Goal: Task Accomplishment & Management: Complete application form

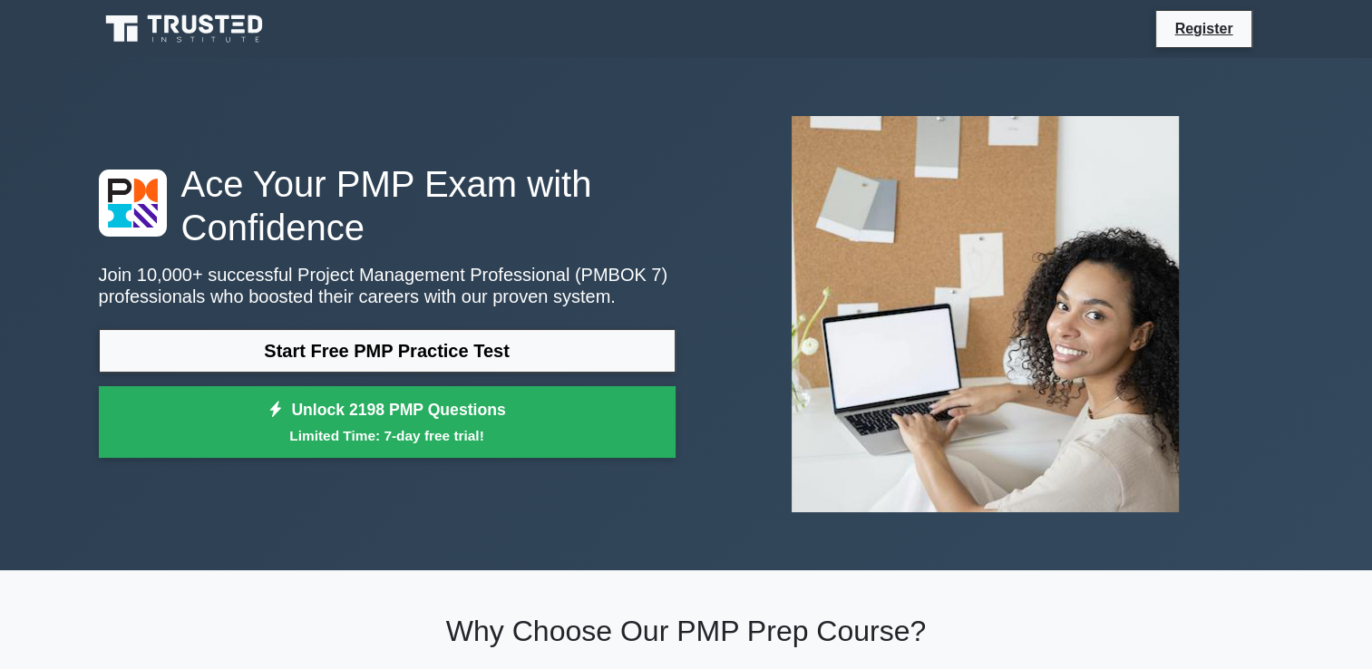
click at [471, 362] on link "Start Free PMP Practice Test" at bounding box center [387, 351] width 577 height 44
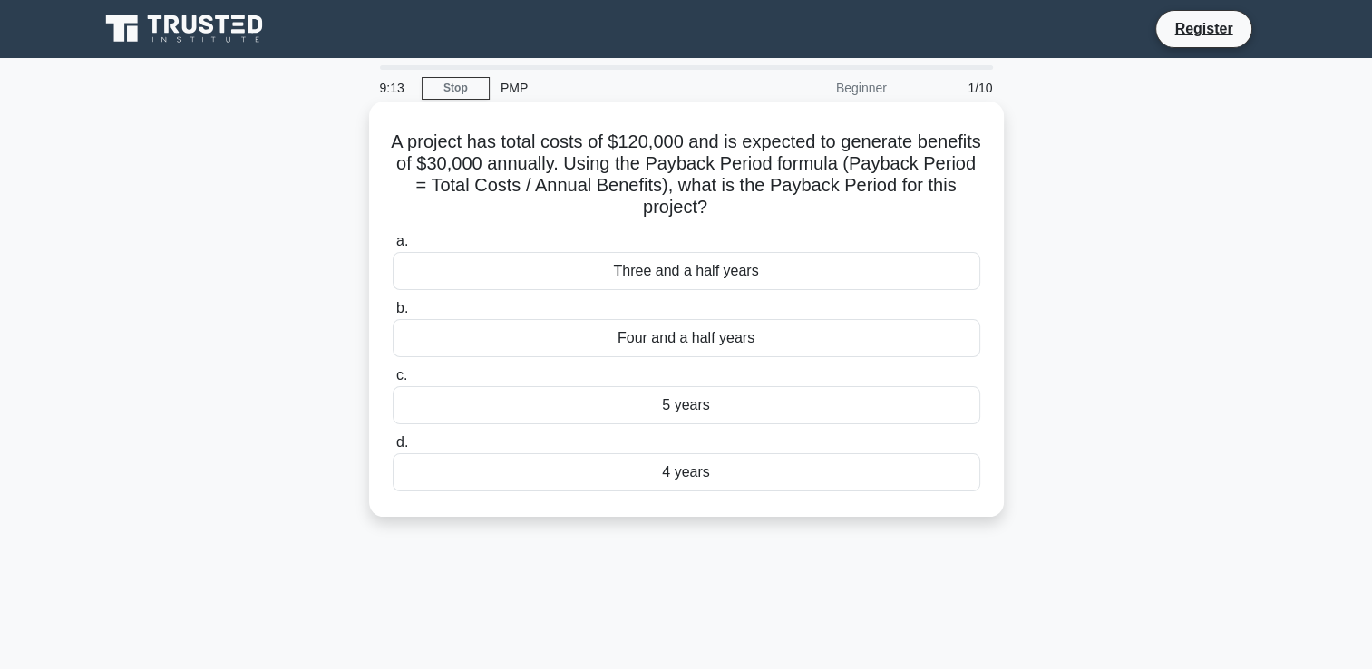
click at [569, 481] on div "4 years" at bounding box center [687, 472] width 588 height 38
click at [393, 449] on input "d. 4 years" at bounding box center [393, 443] width 0 height 12
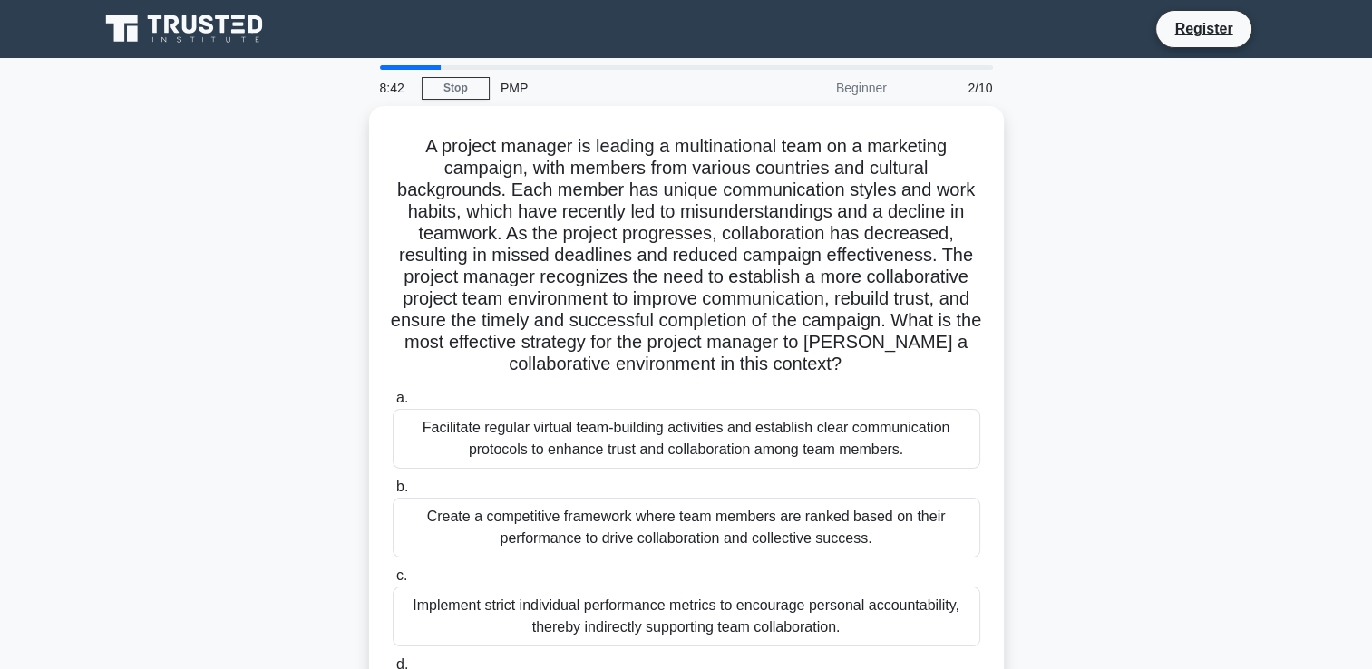
click at [1066, 460] on div "A project manager is leading a multinational team on a marketing campaign, with…" at bounding box center [686, 444] width 1197 height 676
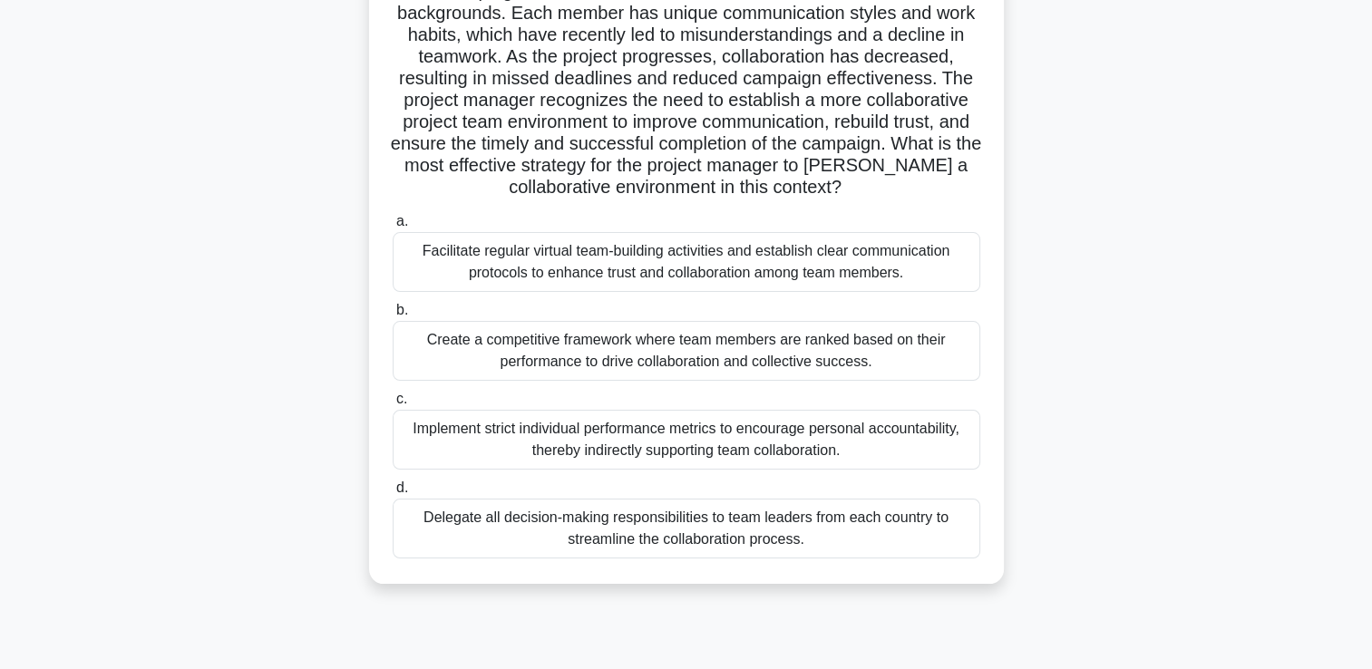
scroll to position [181, 0]
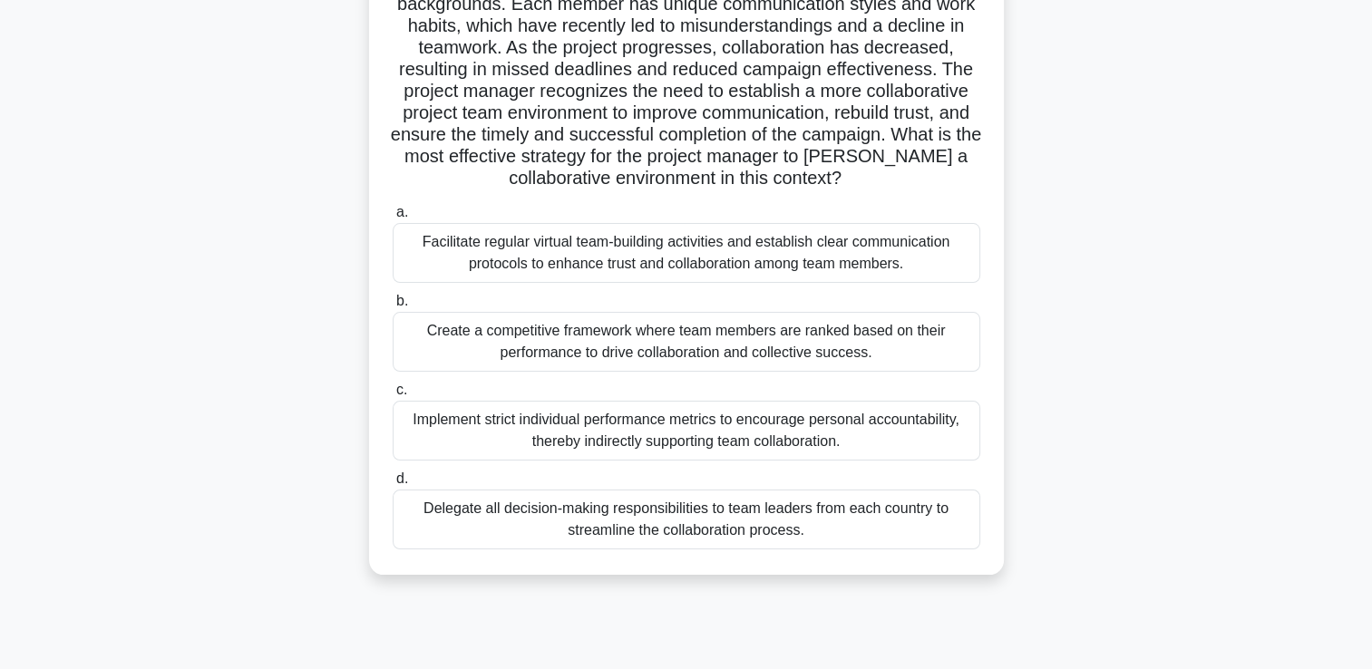
click at [440, 257] on div "Facilitate regular virtual team-building activities and establish clear communi…" at bounding box center [687, 253] width 588 height 60
click at [393, 219] on input "a. Facilitate regular virtual team-building activities and establish clear comm…" at bounding box center [393, 213] width 0 height 12
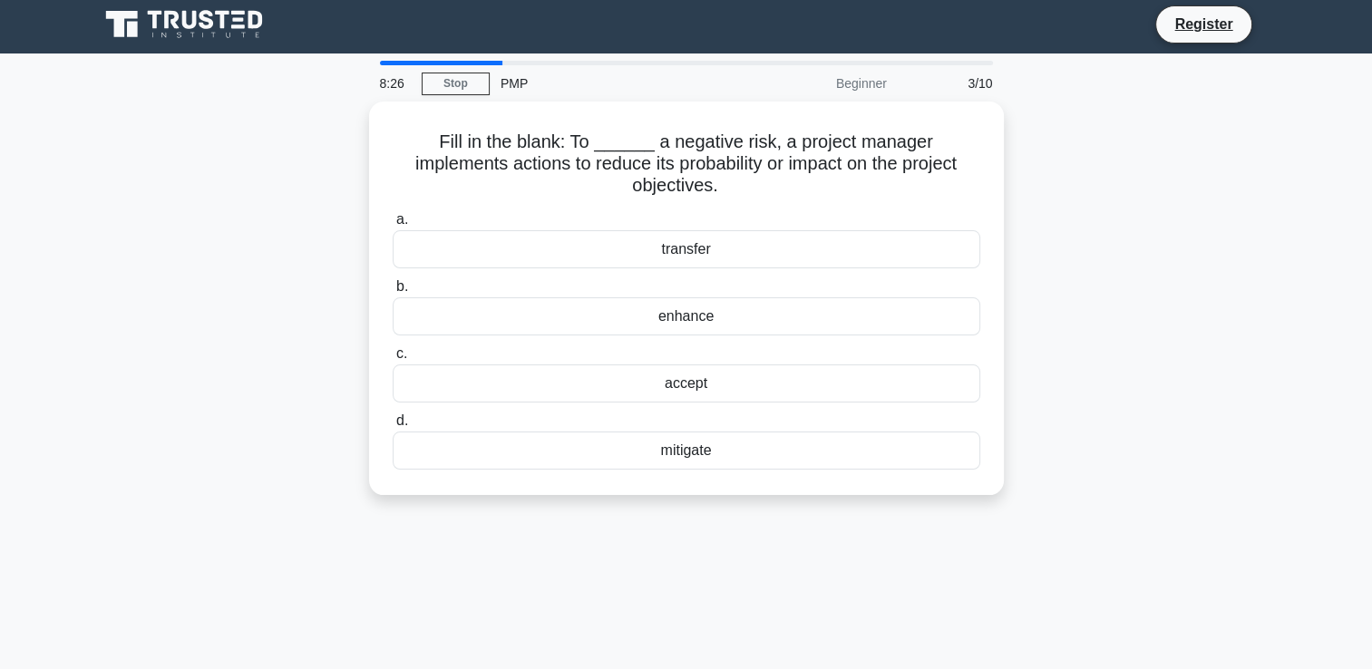
scroll to position [0, 0]
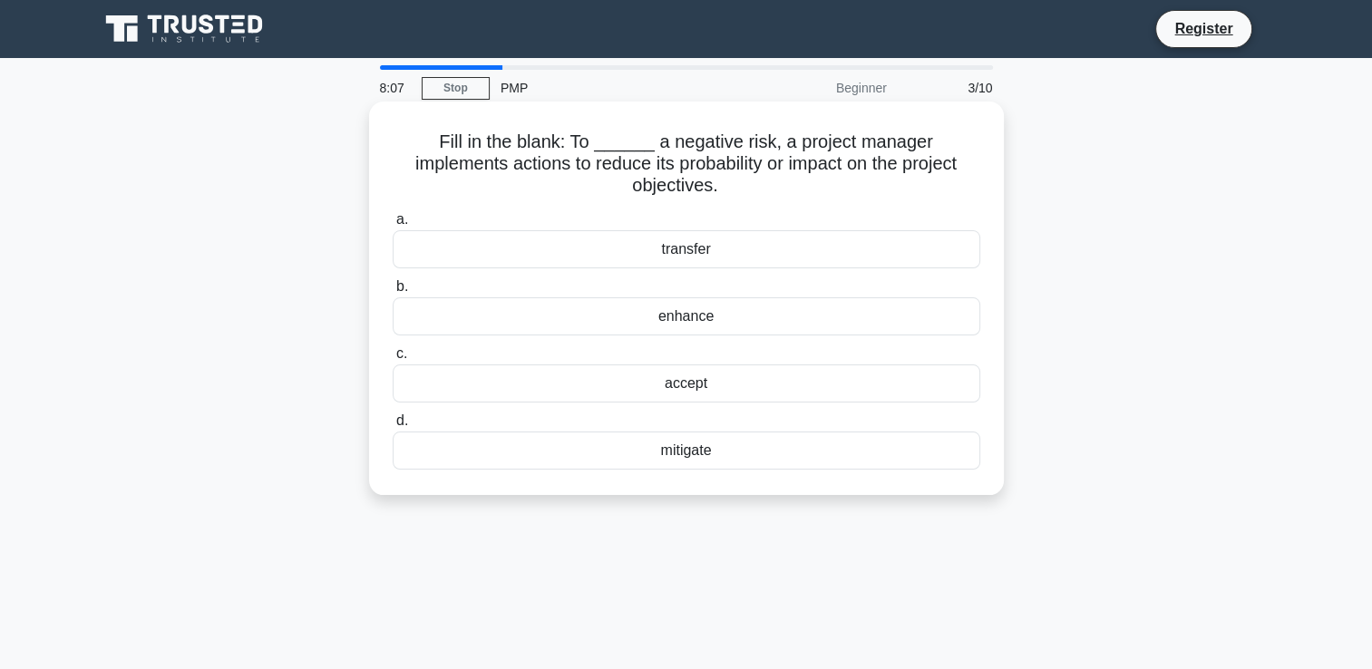
click at [497, 230] on div "transfer" at bounding box center [687, 249] width 588 height 38
click at [393, 226] on input "a. transfer" at bounding box center [393, 220] width 0 height 12
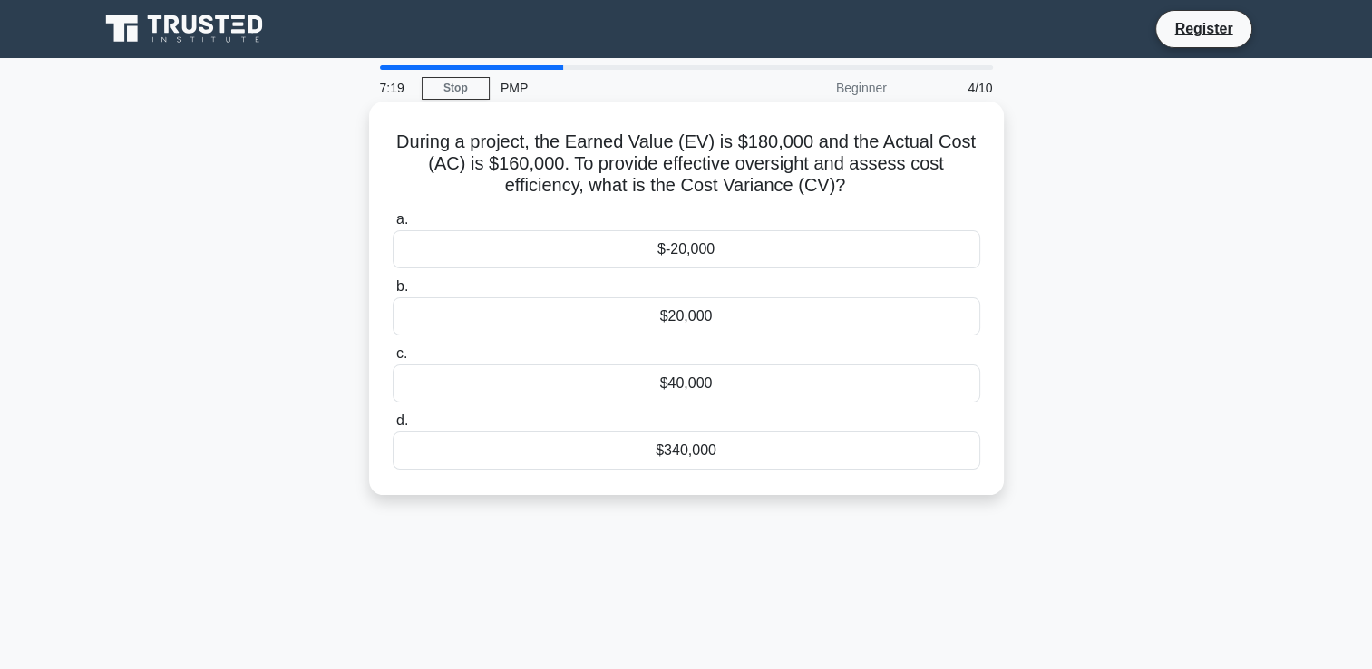
click at [613, 252] on div "$-20,000" at bounding box center [687, 249] width 588 height 38
click at [393, 226] on input "a. $-20,000" at bounding box center [393, 220] width 0 height 12
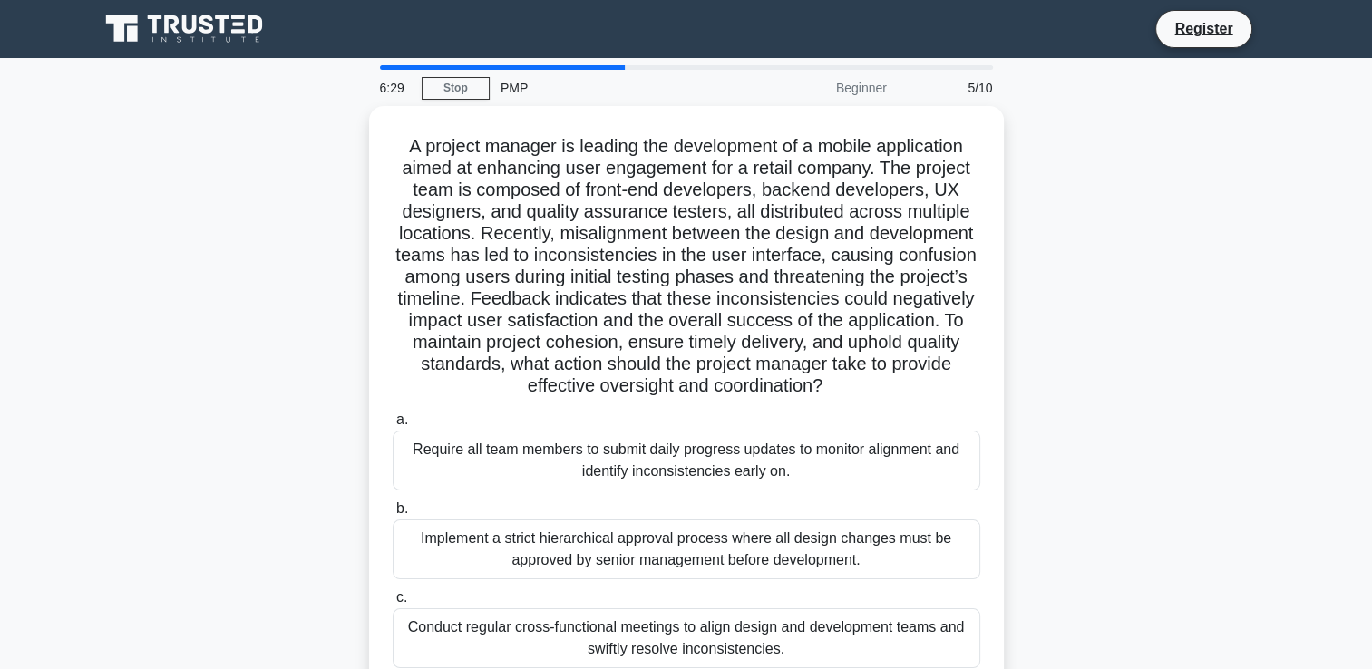
click at [1117, 453] on div "A project manager is leading the development of a mobile application aimed at e…" at bounding box center [686, 455] width 1197 height 698
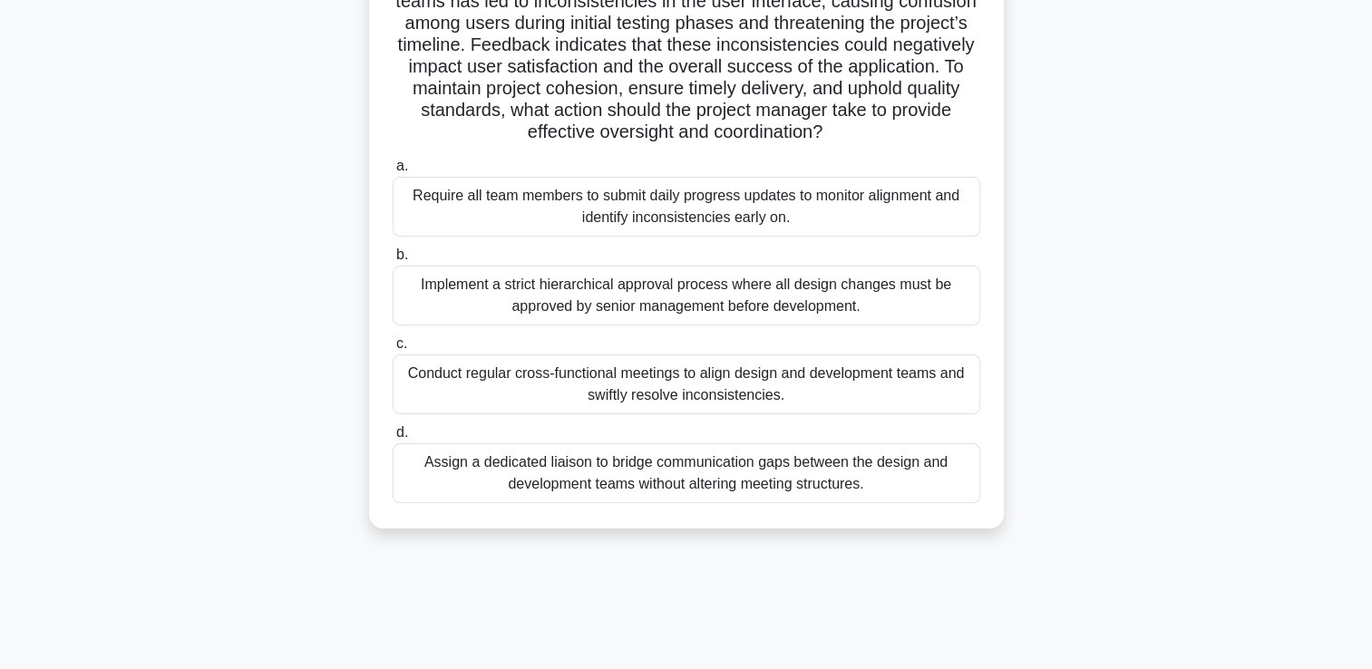
scroll to position [290, 0]
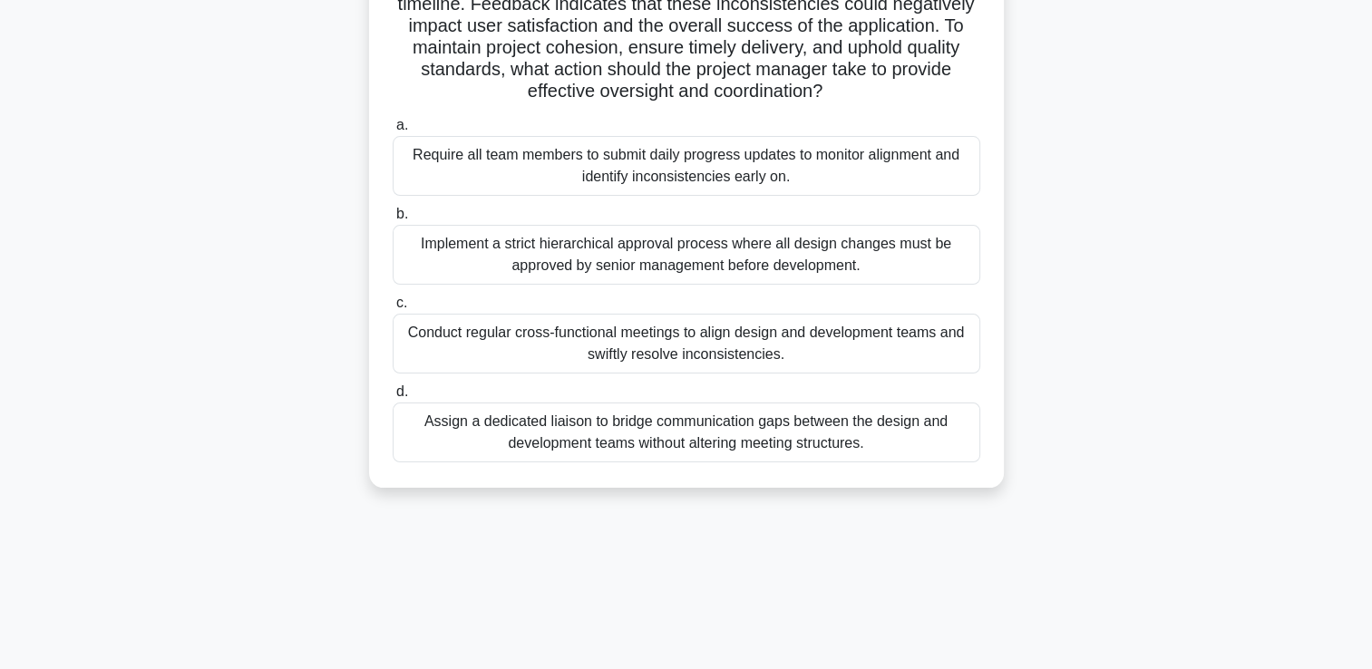
click at [650, 442] on div "Assign a dedicated liaison to bridge communication gaps between the design and …" at bounding box center [687, 433] width 588 height 60
click at [393, 398] on input "d. Assign a dedicated liaison to bridge communication gaps between the design a…" at bounding box center [393, 392] width 0 height 12
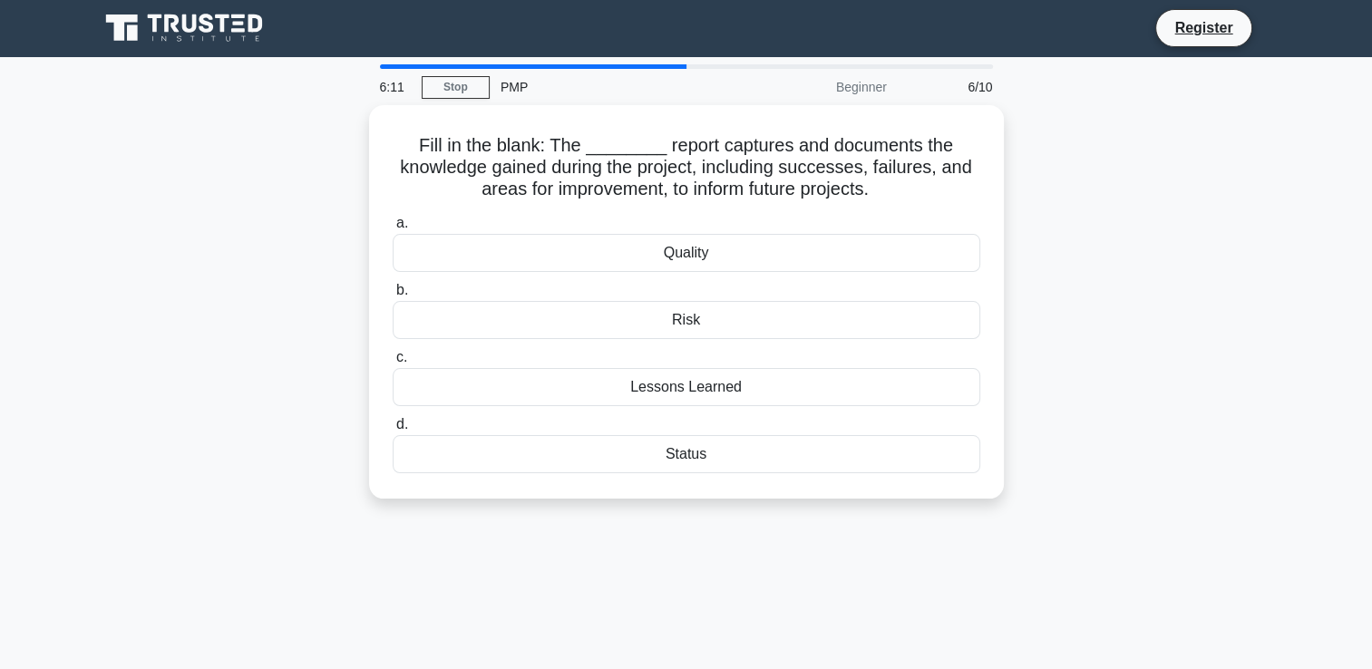
scroll to position [0, 0]
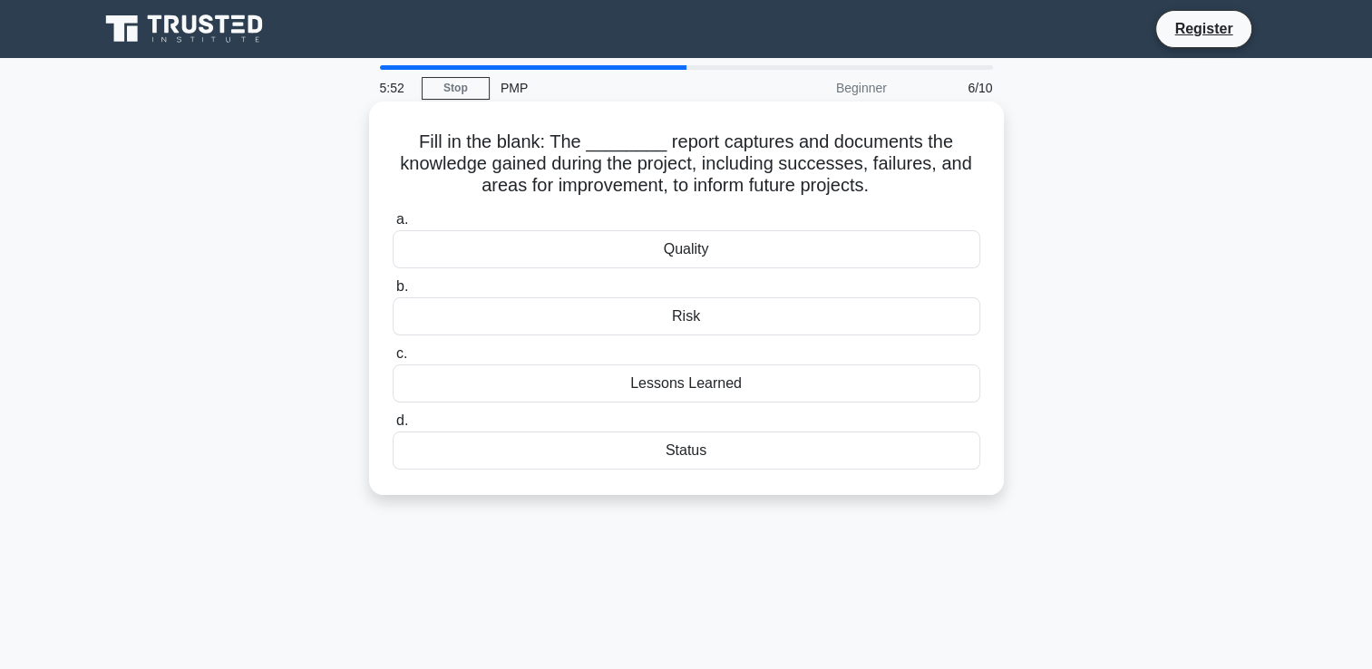
click at [605, 380] on div "Lessons Learned" at bounding box center [687, 383] width 588 height 38
click at [393, 360] on input "c. Lessons Learned" at bounding box center [393, 354] width 0 height 12
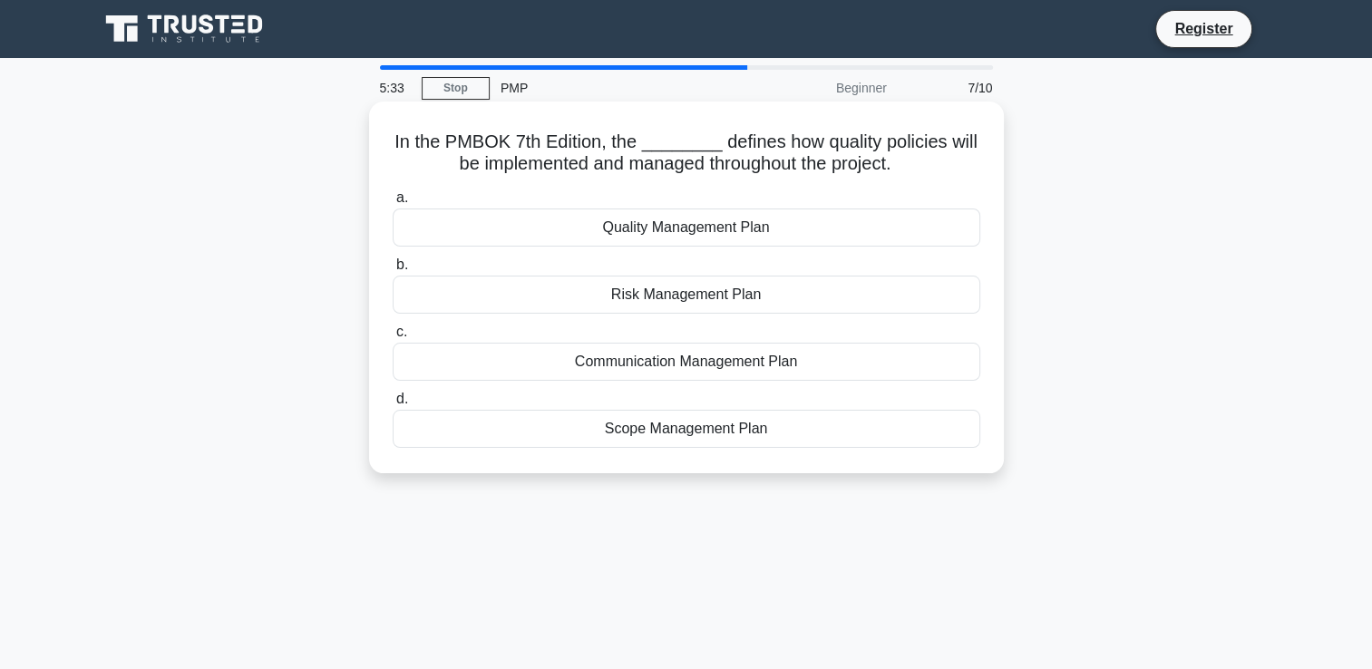
click at [589, 230] on div "Quality Management Plan" at bounding box center [687, 228] width 588 height 38
click at [393, 204] on input "a. Quality Management Plan" at bounding box center [393, 198] width 0 height 12
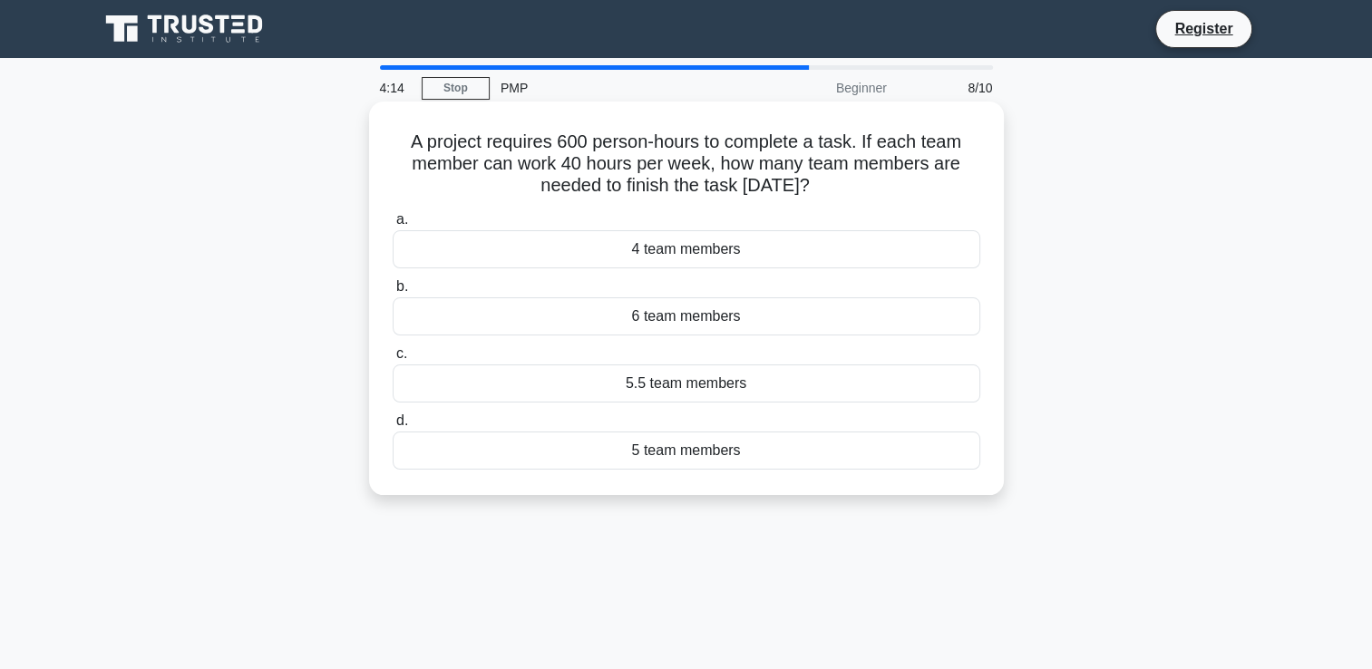
click at [676, 459] on div "5 team members" at bounding box center [687, 451] width 588 height 38
click at [393, 427] on input "d. 5 team members" at bounding box center [393, 421] width 0 height 12
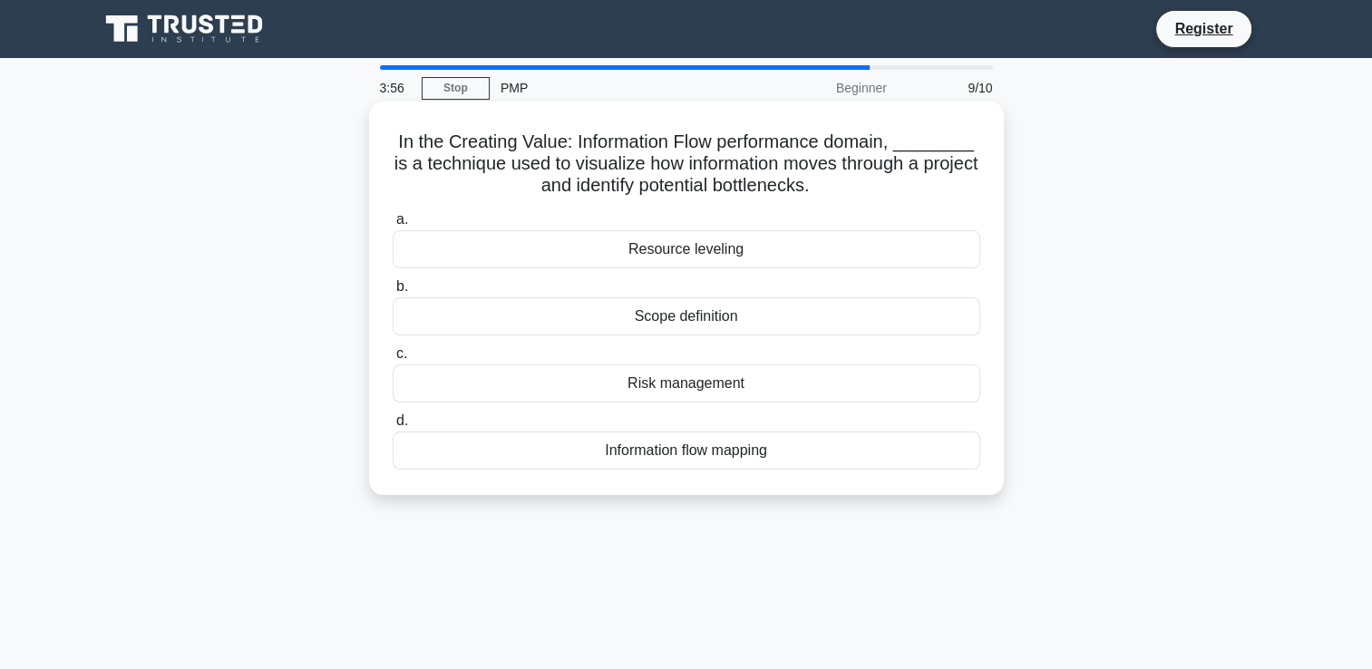
click at [653, 446] on div "Information flow mapping" at bounding box center [687, 451] width 588 height 38
click at [393, 427] on input "d. Information flow mapping" at bounding box center [393, 421] width 0 height 12
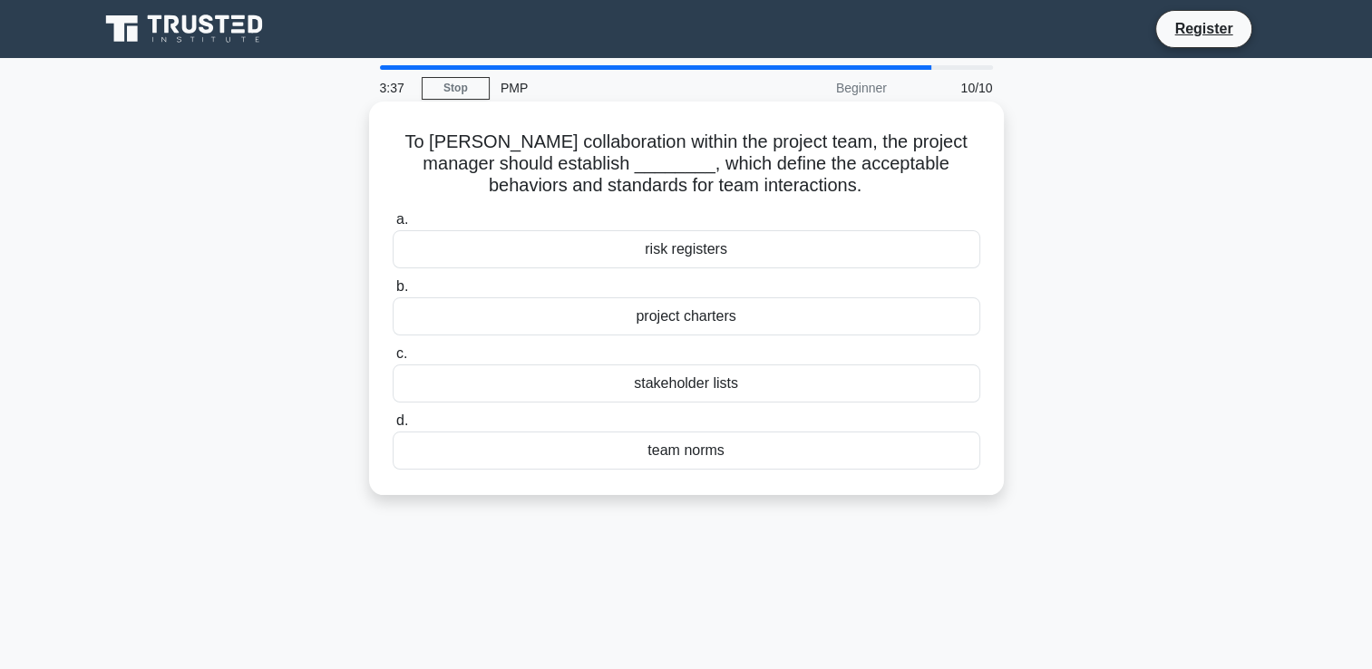
click at [639, 453] on div "team norms" at bounding box center [687, 451] width 588 height 38
click at [393, 427] on input "d. team norms" at bounding box center [393, 421] width 0 height 12
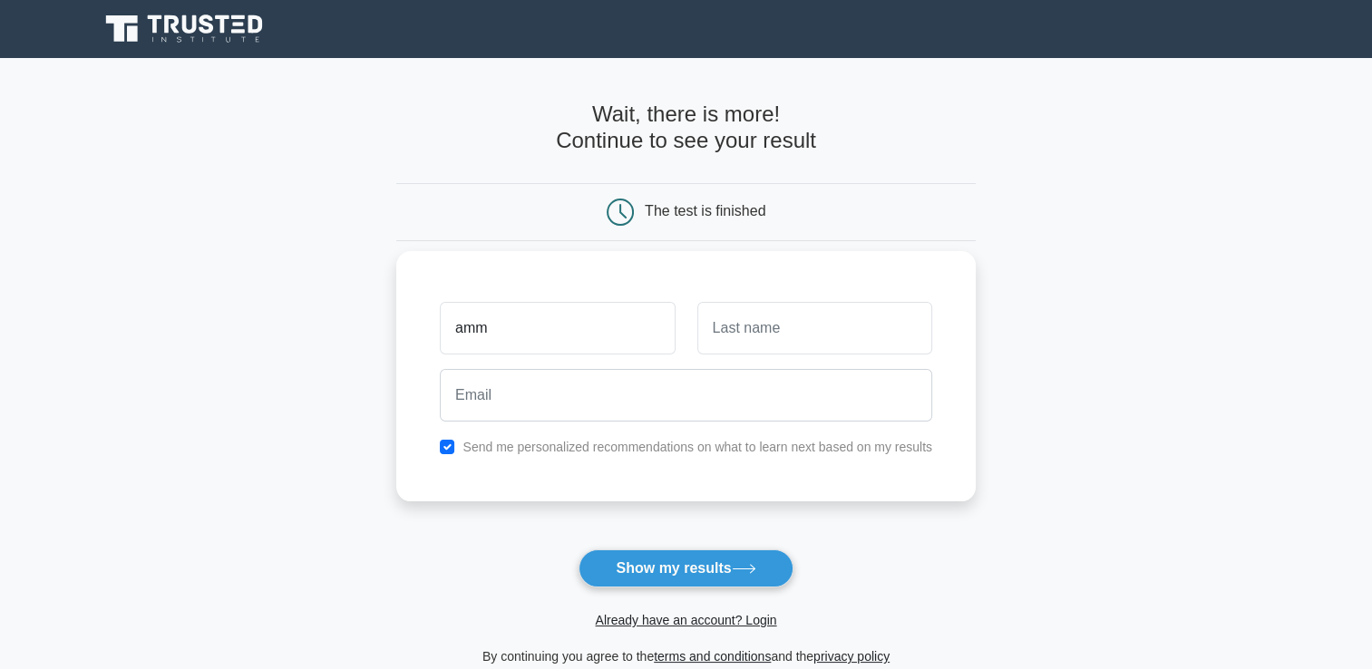
type input "Ammar"
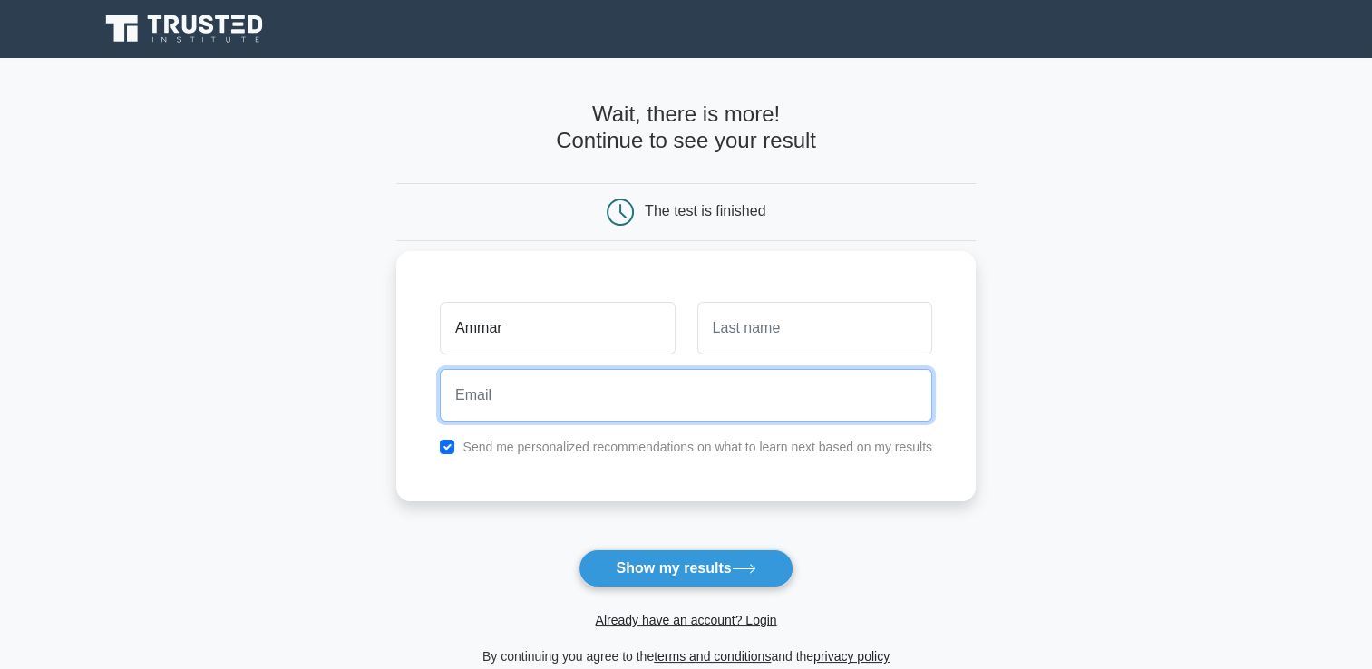
click at [595, 395] on input "email" at bounding box center [686, 395] width 492 height 53
type input "engr.ammarafzal@gmail.com"
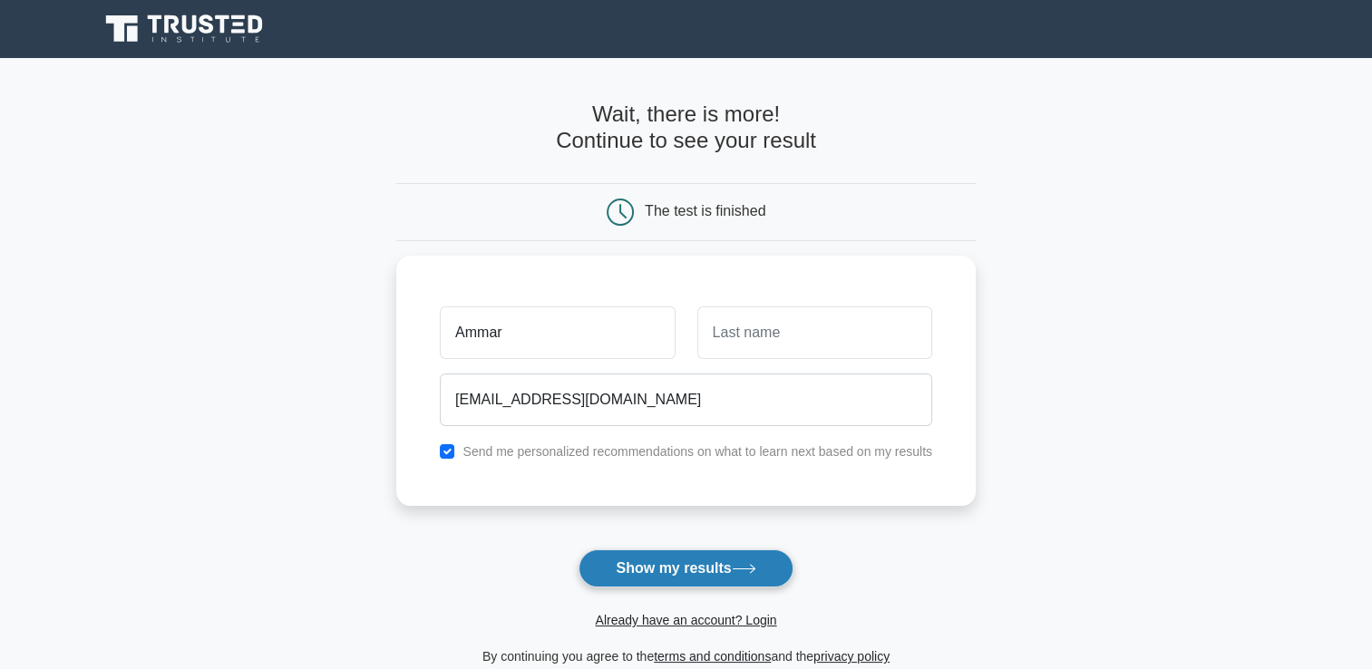
click at [686, 563] on button "Show my results" at bounding box center [685, 568] width 214 height 38
type input "huaain"
click at [704, 567] on button "Show my results" at bounding box center [685, 568] width 214 height 38
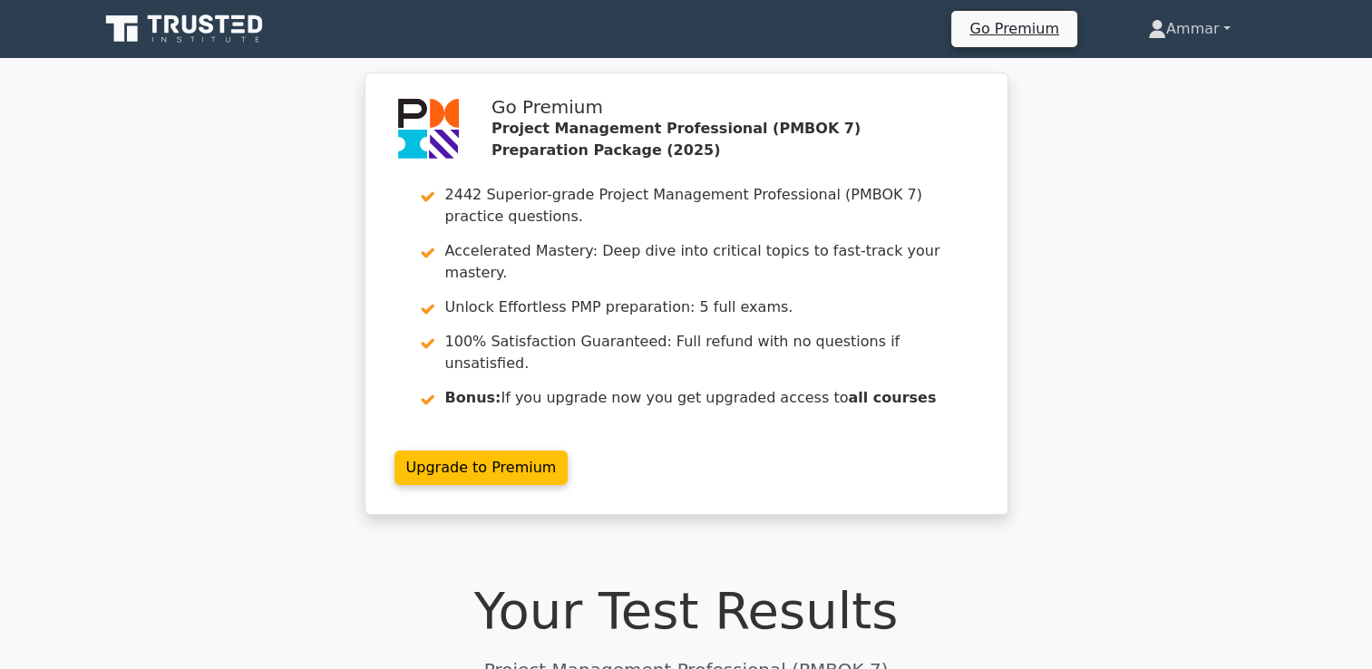
click at [1228, 29] on link "Ammar" at bounding box center [1189, 29] width 170 height 36
